Goal: Book appointment/travel/reservation

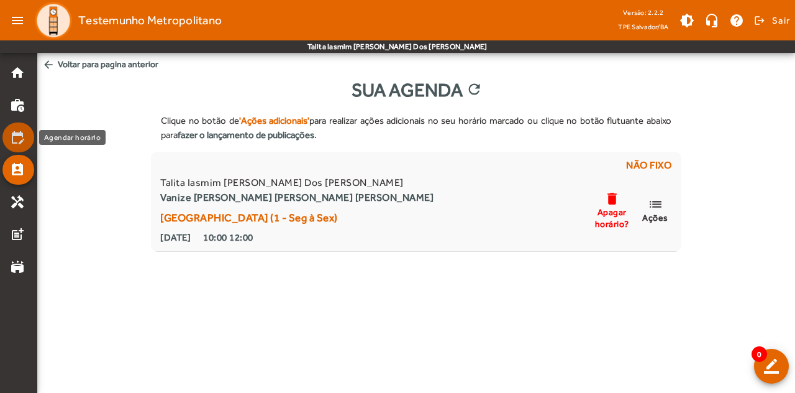
click at [16, 139] on mat-icon "edit_calendar" at bounding box center [17, 137] width 15 height 15
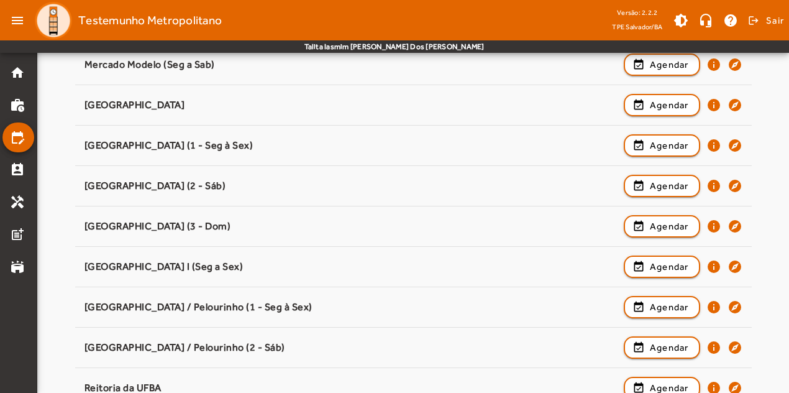
scroll to position [938, 0]
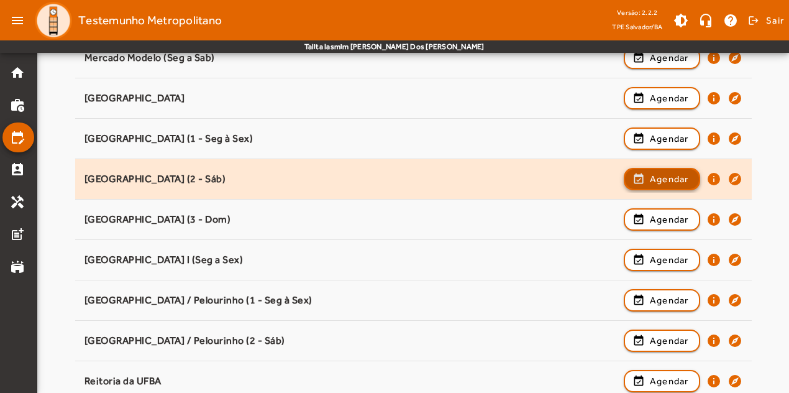
click at [653, 178] on span "Agendar" at bounding box center [669, 179] width 39 height 15
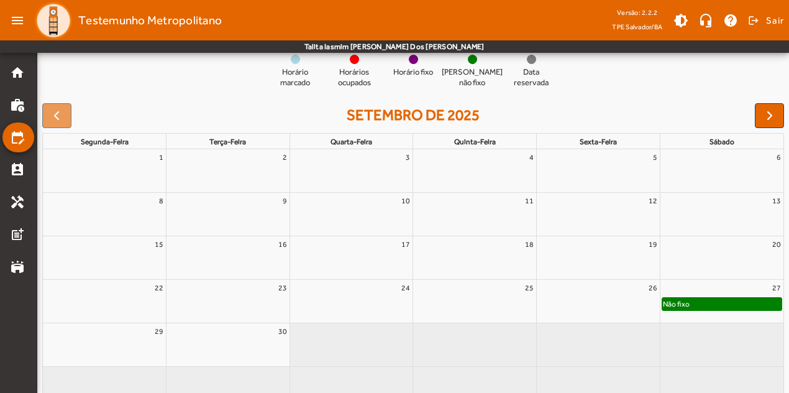
scroll to position [158, 0]
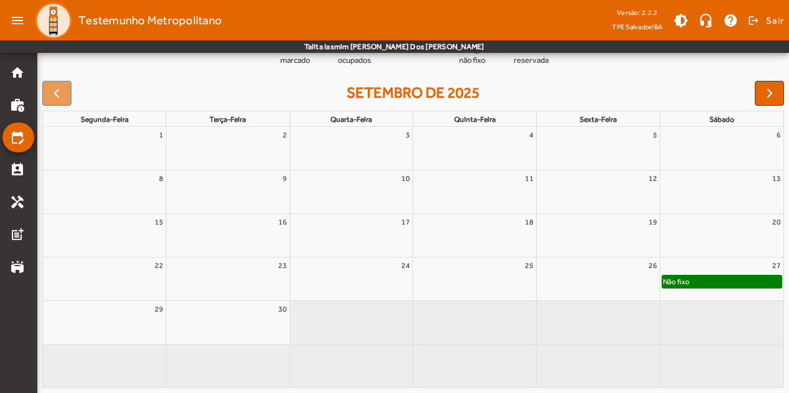
click at [690, 282] on div "Não fixo" at bounding box center [721, 281] width 119 height 12
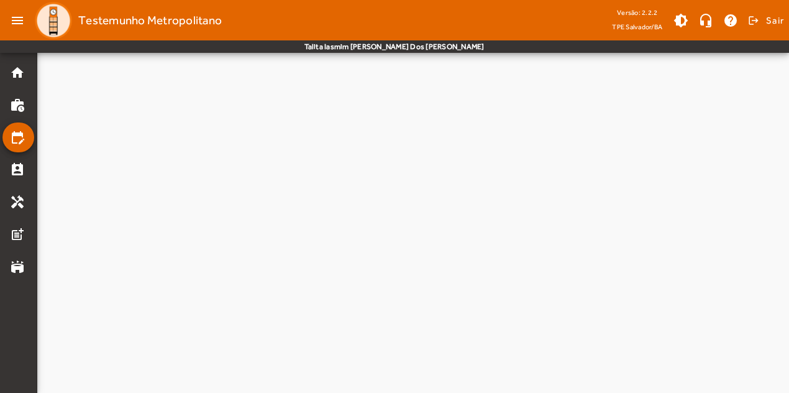
scroll to position [0, 0]
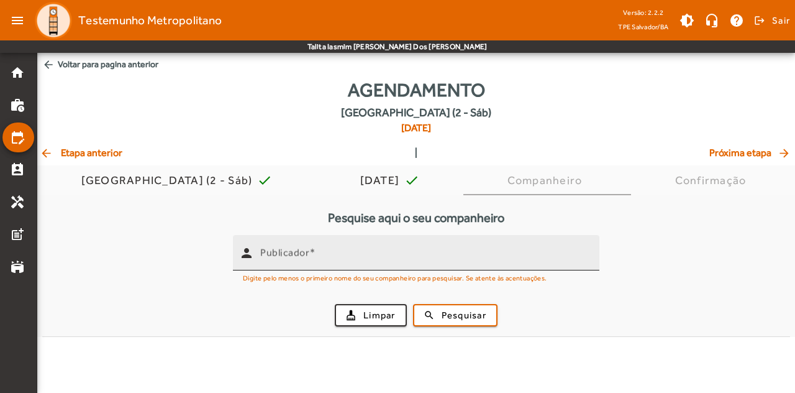
click at [485, 255] on input "Publicador" at bounding box center [424, 257] width 329 height 15
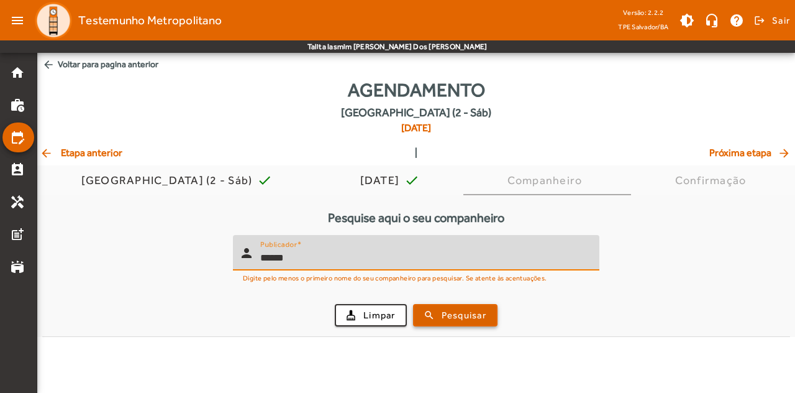
type input "******"
click at [464, 313] on span "Pesquisar" at bounding box center [464, 315] width 45 height 14
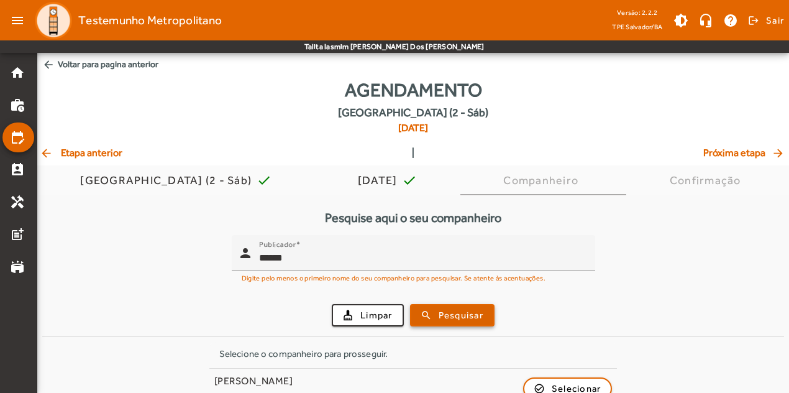
scroll to position [65, 0]
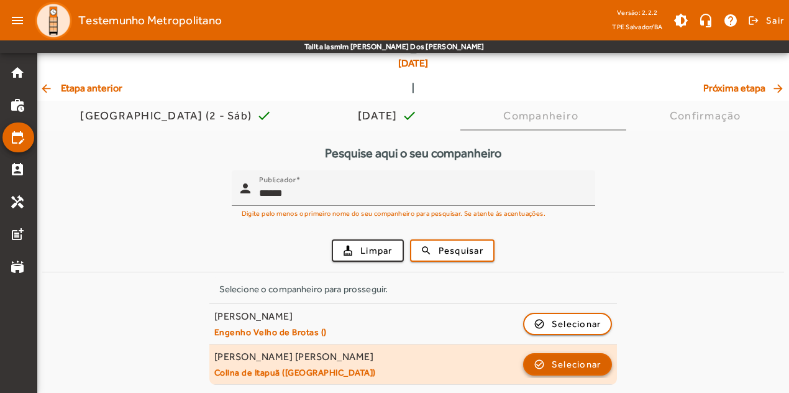
click at [570, 373] on div "[PERSON_NAME] Dos [PERSON_NAME] de Itapuã ([GEOGRAPHIC_DATA]) check_circle_outl…" at bounding box center [413, 363] width 398 height 27
click at [570, 367] on span "Selecionar" at bounding box center [577, 364] width 50 height 15
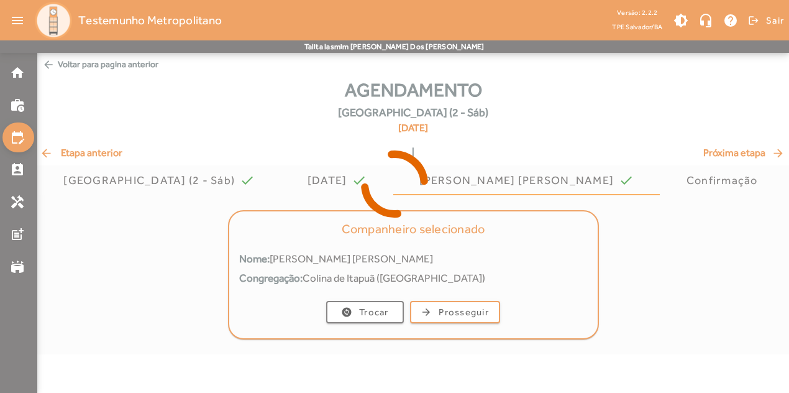
scroll to position [0, 0]
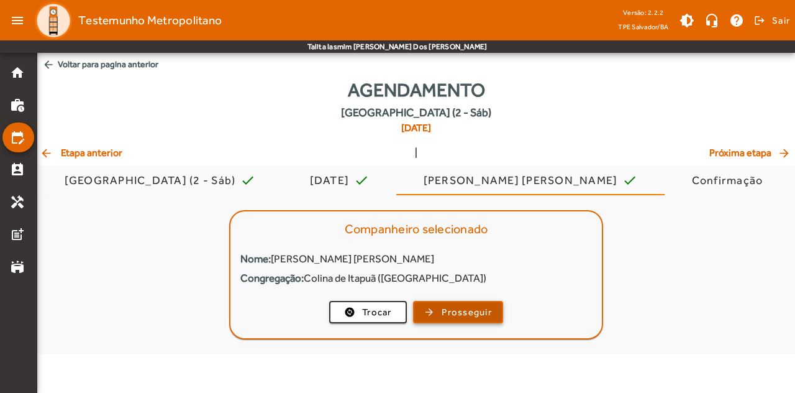
click at [429, 306] on span "button" at bounding box center [458, 312] width 88 height 30
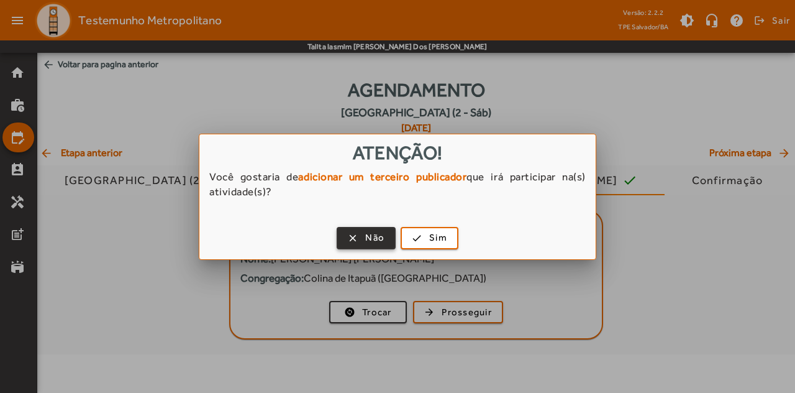
click at [369, 237] on span "Não" at bounding box center [374, 238] width 19 height 14
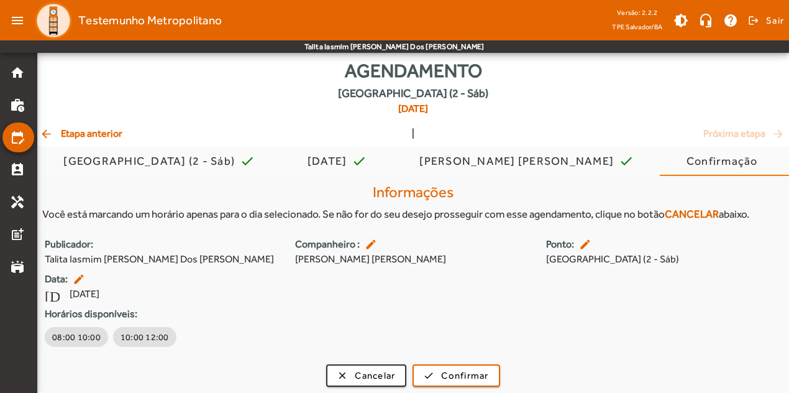
scroll to position [23, 0]
